Goal: Task Accomplishment & Management: Use online tool/utility

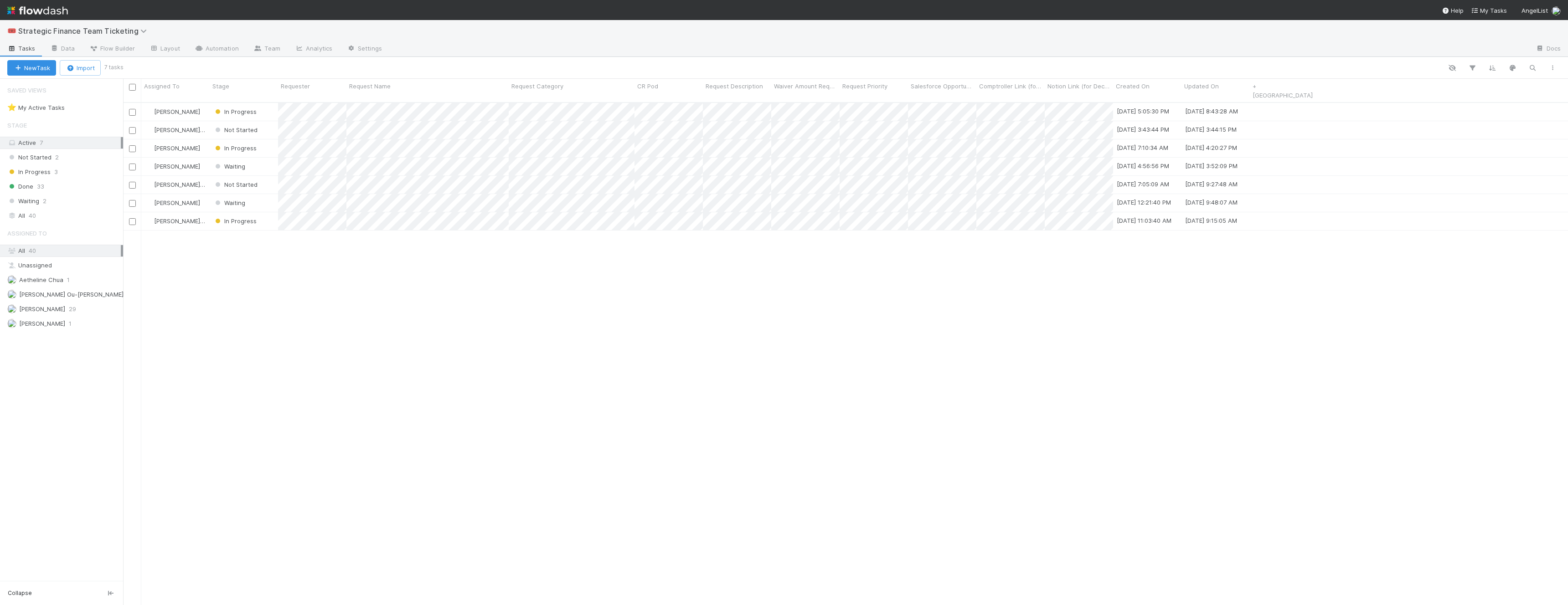
scroll to position [511, 1445]
click at [222, 144] on span "In Progress" at bounding box center [234, 148] width 43 height 7
click at [240, 194] on span "Done" at bounding box center [228, 192] width 26 height 7
click at [235, 144] on span "Waiting" at bounding box center [229, 148] width 32 height 7
click at [234, 192] on span "Done" at bounding box center [228, 192] width 26 height 7
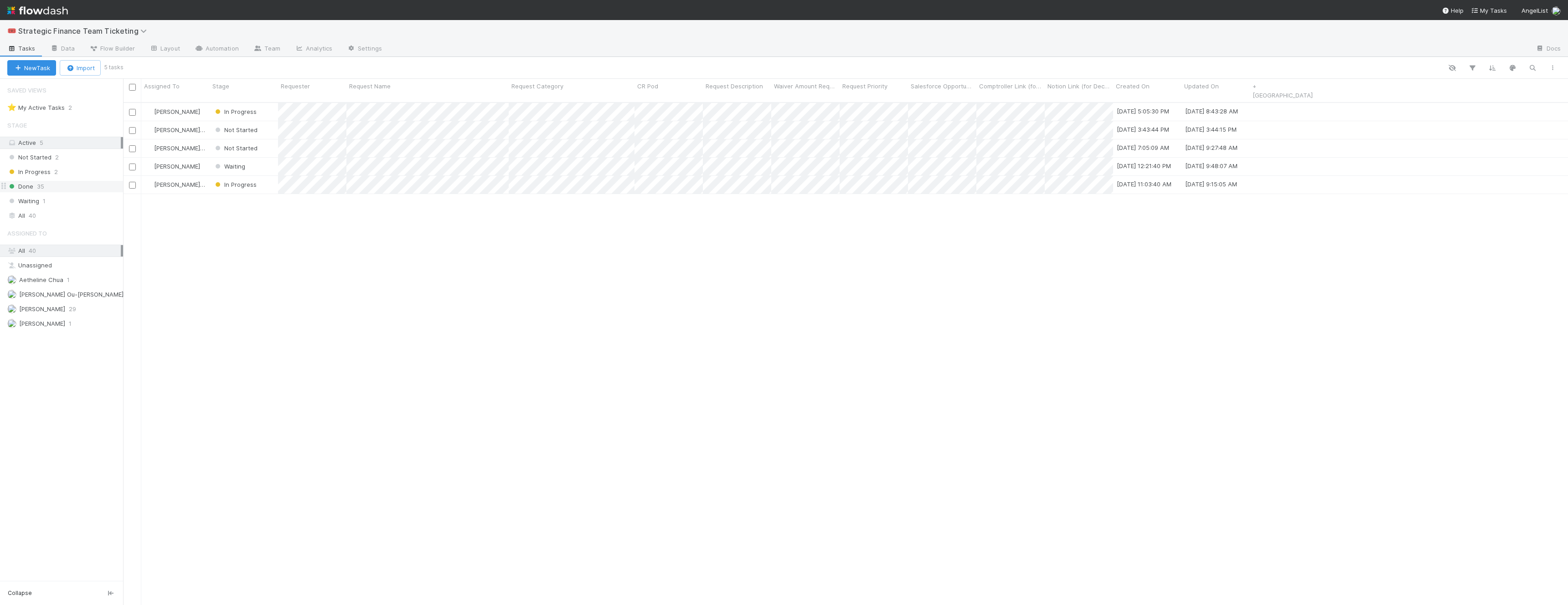
click at [53, 186] on div "Done 35" at bounding box center [65, 186] width 116 height 12
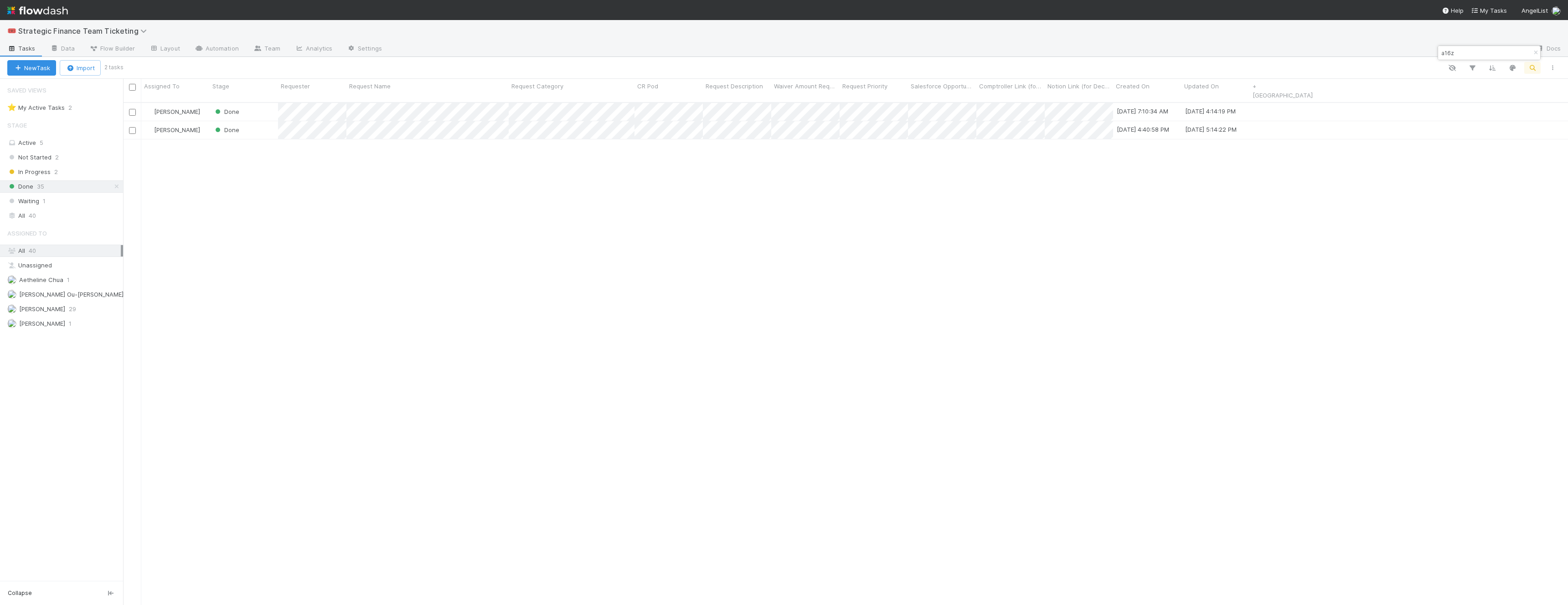
scroll to position [511, 1445]
type input "a16z"
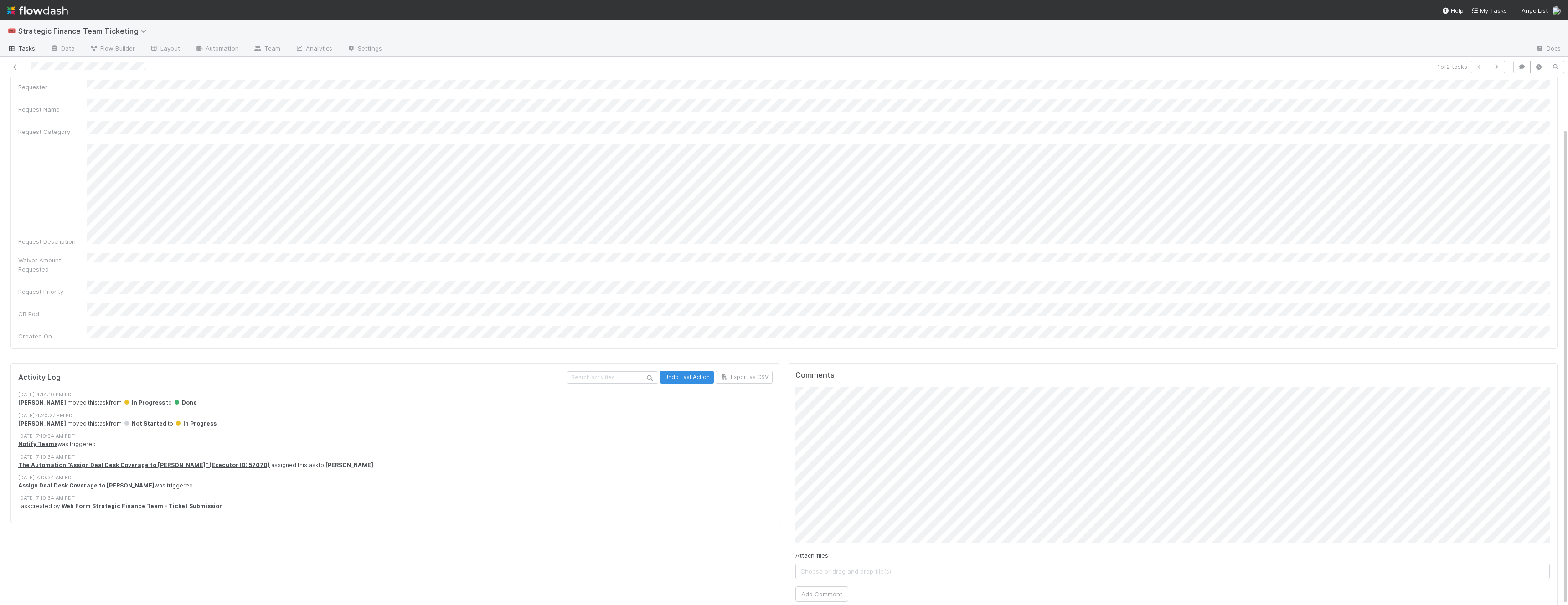
scroll to position [56, 0]
click at [831, 586] on button "Add Comment" at bounding box center [822, 593] width 53 height 15
click at [15, 65] on icon at bounding box center [15, 68] width 9 height 6
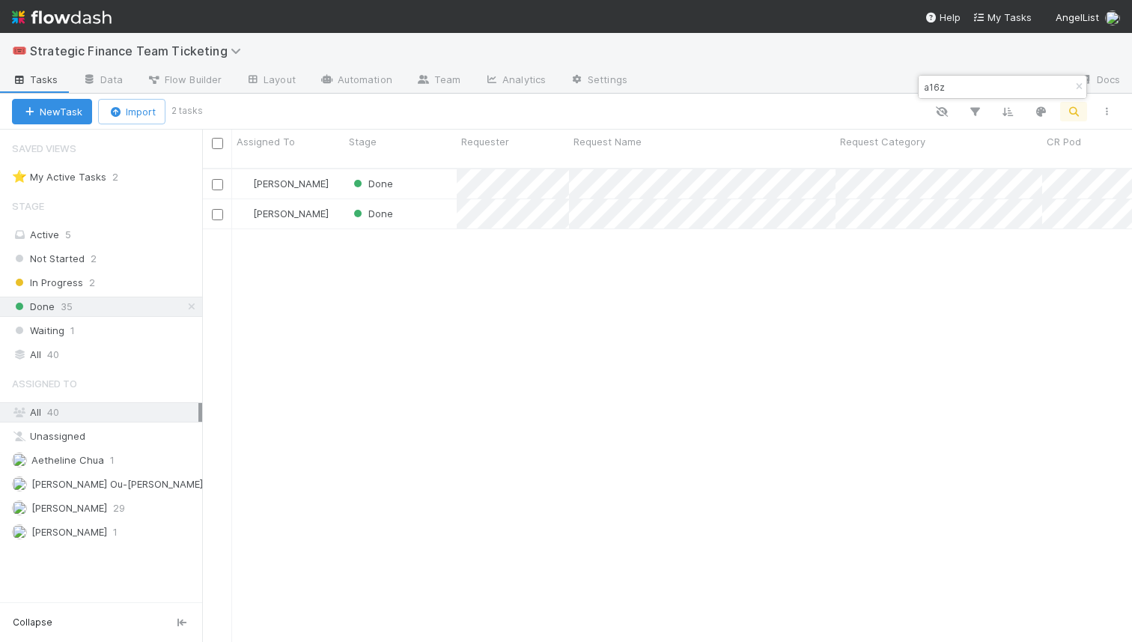
scroll to position [485, 930]
click at [431, 169] on div "Done" at bounding box center [400, 183] width 112 height 29
